Goal: Transaction & Acquisition: Subscribe to service/newsletter

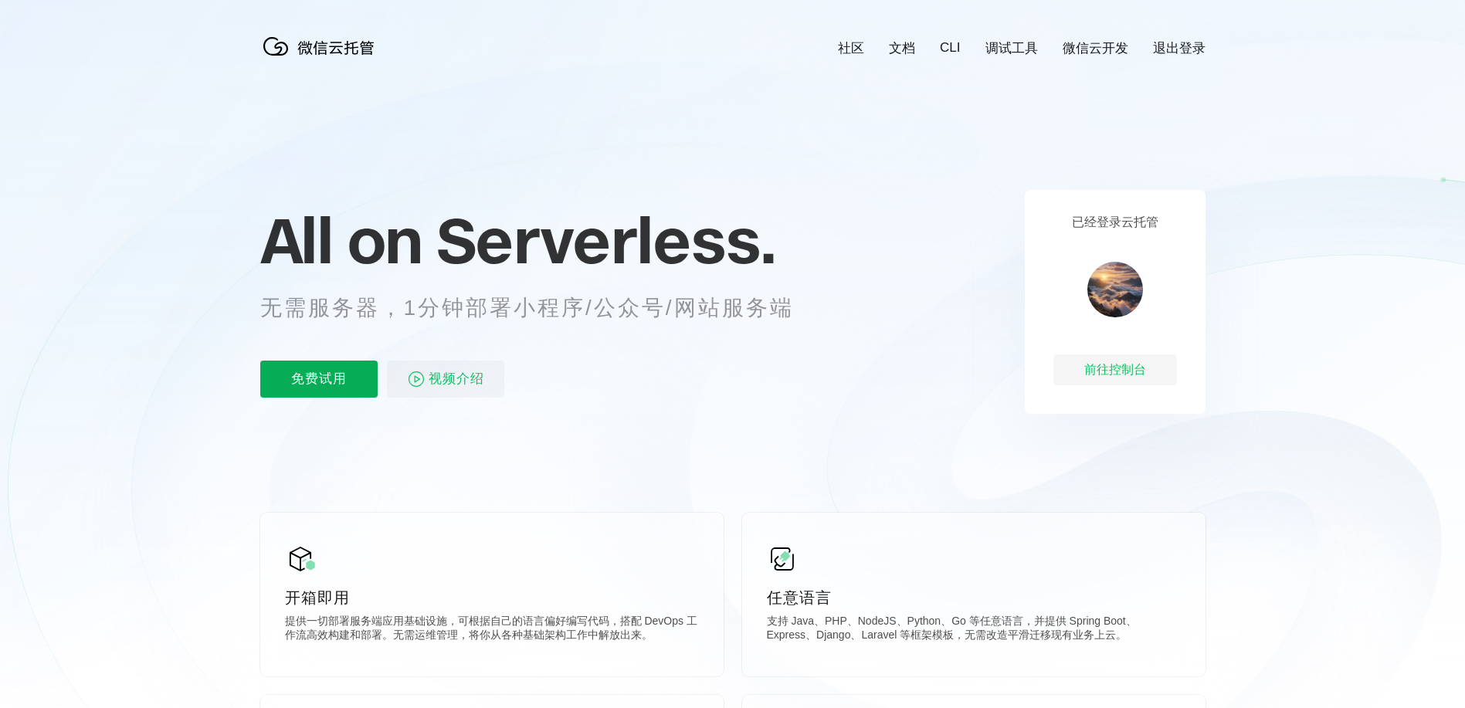
scroll to position [0, 2746]
click at [319, 379] on p "免费试用" at bounding box center [318, 379] width 117 height 37
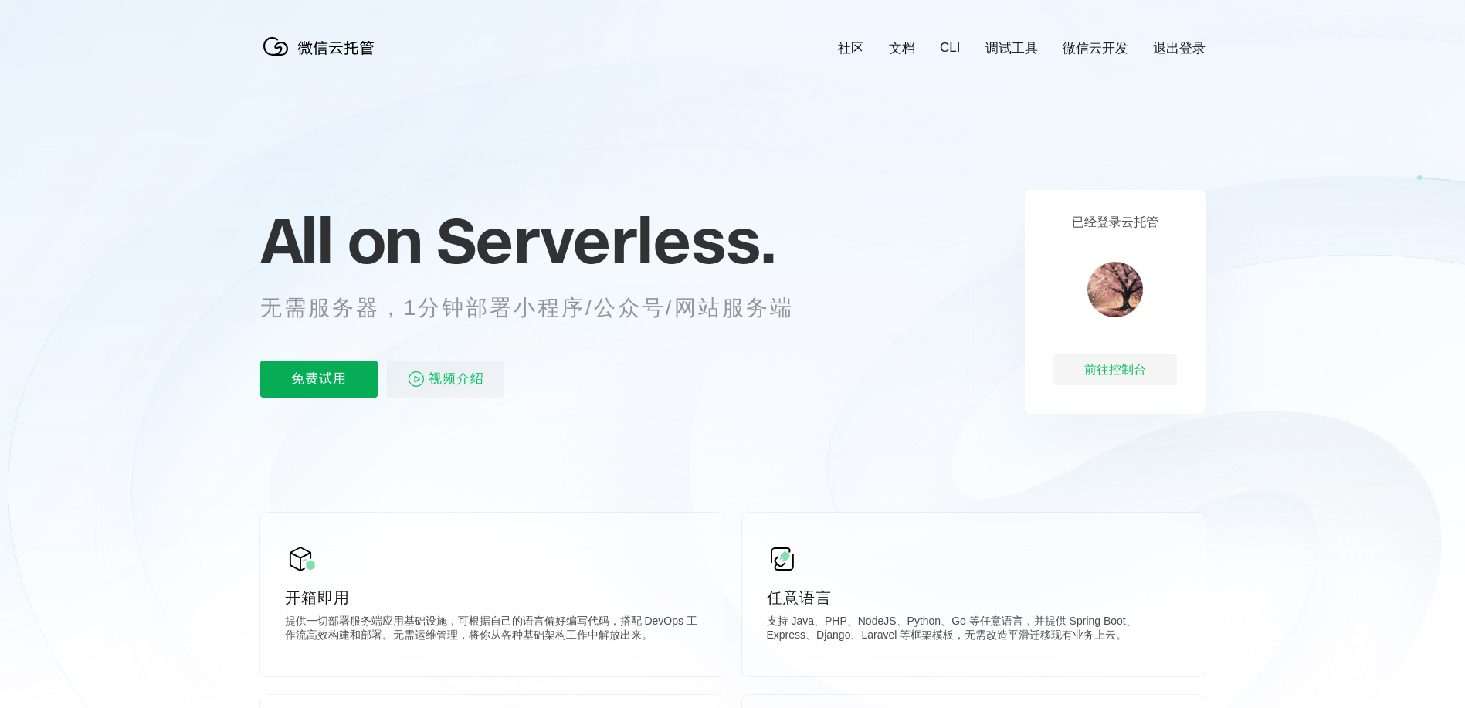
click at [319, 379] on p "免费试用" at bounding box center [318, 379] width 117 height 37
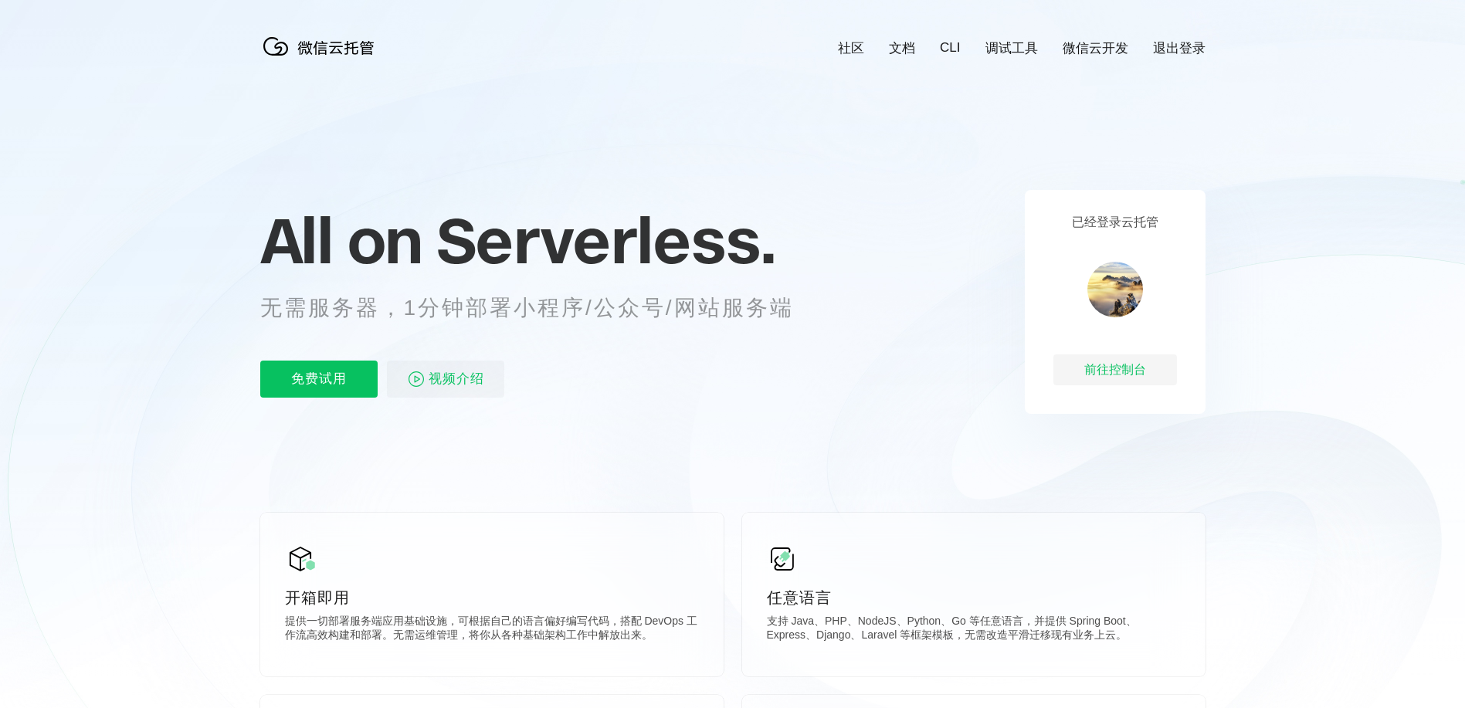
scroll to position [0, 2746]
click at [319, 379] on p "免费试用" at bounding box center [318, 379] width 117 height 37
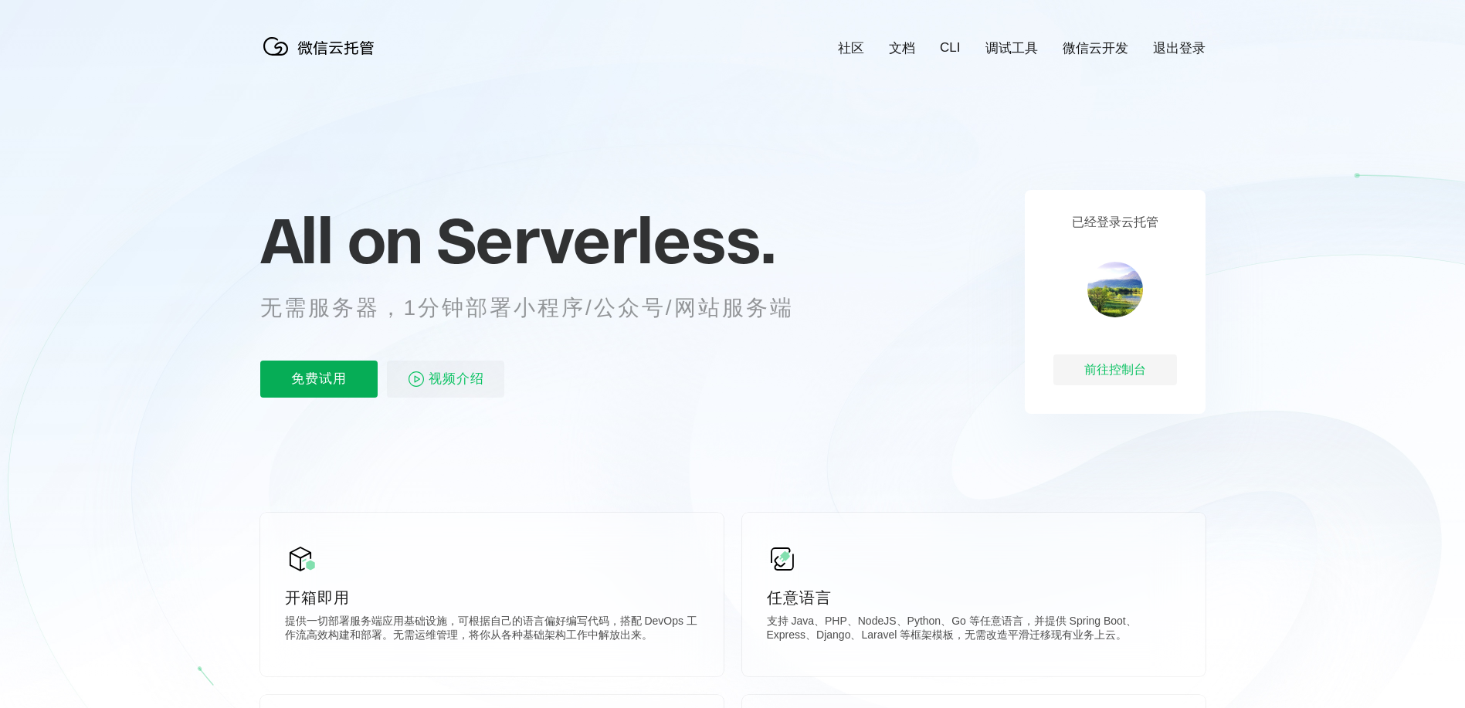
click at [319, 379] on p "免费试用" at bounding box center [318, 379] width 117 height 37
